Goal: Task Accomplishment & Management: Use online tool/utility

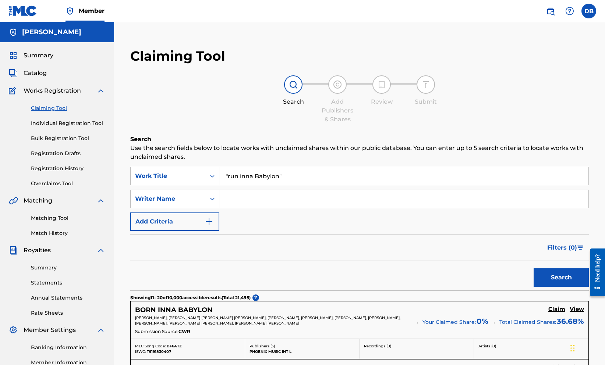
click at [322, 208] on input "Search Form" at bounding box center [403, 199] width 369 height 18
click at [547, 287] on button "Search" at bounding box center [561, 278] width 55 height 18
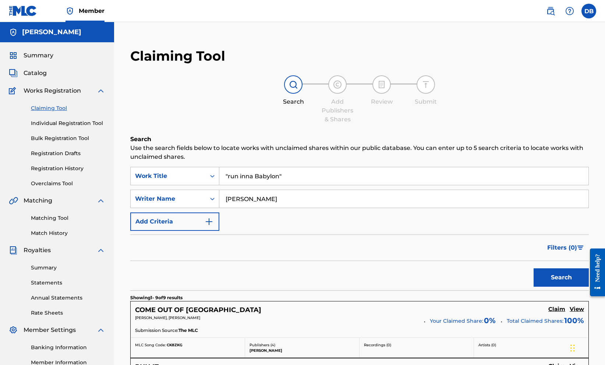
click at [333, 208] on input "Gonzales" at bounding box center [403, 199] width 369 height 18
type input "Gonzalez"
click at [559, 287] on button "Search" at bounding box center [561, 278] width 55 height 18
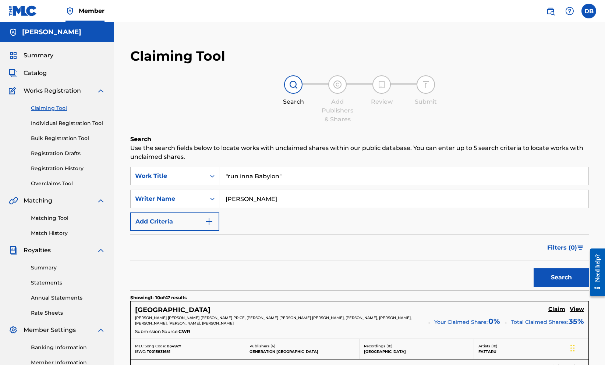
drag, startPoint x: 359, startPoint y: 192, endPoint x: 255, endPoint y: 182, distance: 104.3
click at [303, 208] on input "Gonzalez" at bounding box center [403, 199] width 369 height 18
click at [269, 208] on input "Gonzalez" at bounding box center [403, 199] width 369 height 18
click at [535, 287] on button "Search" at bounding box center [561, 278] width 55 height 18
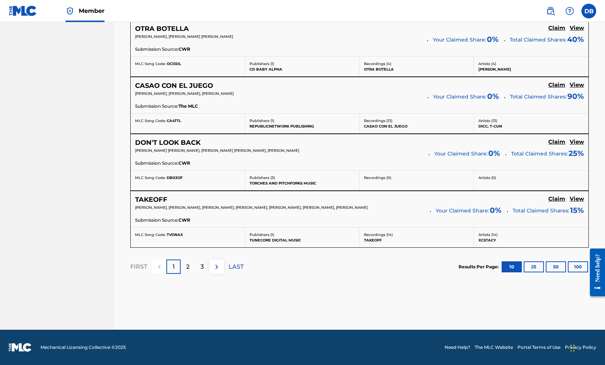
scroll to position [646, 0]
click at [190, 272] on p "2" at bounding box center [187, 267] width 3 height 9
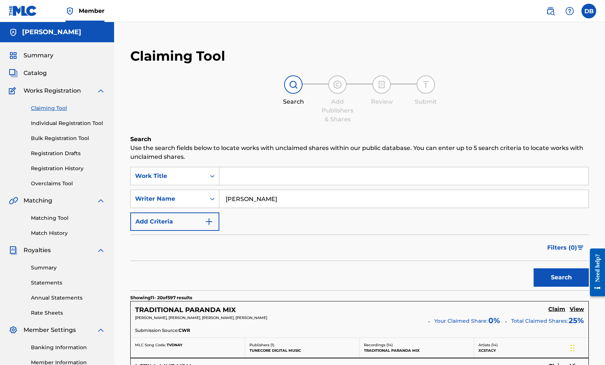
scroll to position [0, 0]
drag, startPoint x: 325, startPoint y: 223, endPoint x: 259, endPoint y: 219, distance: 66.0
click at [259, 208] on div "SearchWithCriteria27529cdd-b57f-4933-ac7d-91fa4f85ee25 Writer Name Oscar Gonzal…" at bounding box center [359, 199] width 459 height 18
paste input "SCAR FELIPE MERCHAN GONZALEZ"
click at [271, 208] on input "OSCAR FELIPE MERCHAN GONZALEZ"" at bounding box center [403, 199] width 369 height 18
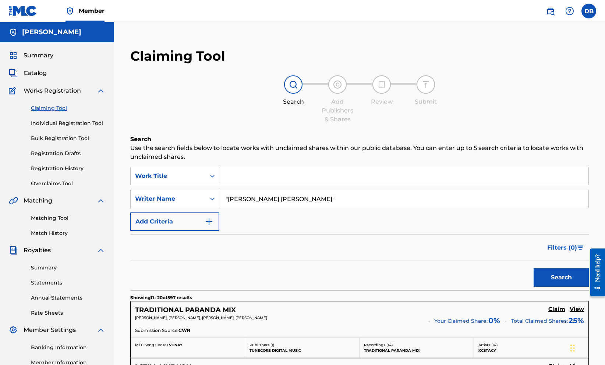
type input ""OSCAR FELIPE MERCHAN GONZALEZ""
click at [542, 287] on button "Search" at bounding box center [561, 278] width 55 height 18
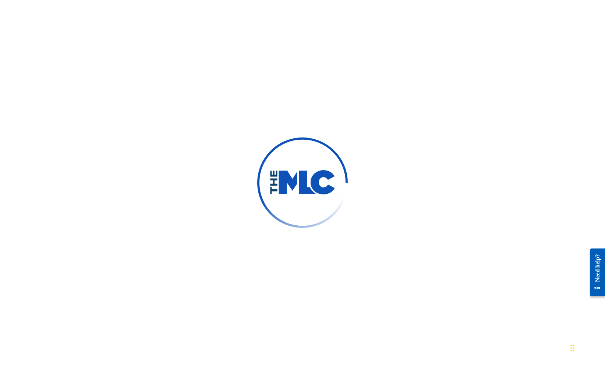
click at [529, 86] on div at bounding box center [302, 182] width 605 height 365
